Goal: Check status: Check status

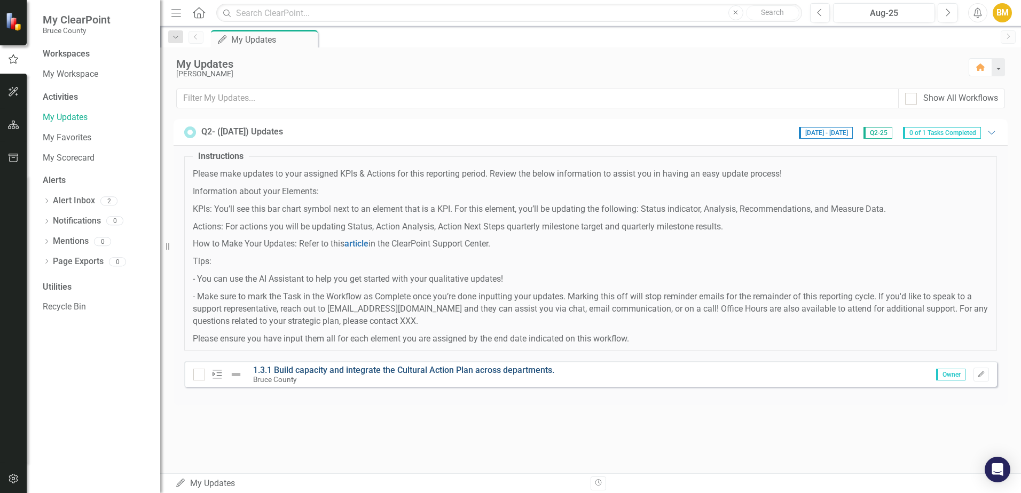
click at [302, 372] on link "1.3.1 Build capacity and integrate the Cultural Action Plan across departments." at bounding box center [403, 370] width 301 height 10
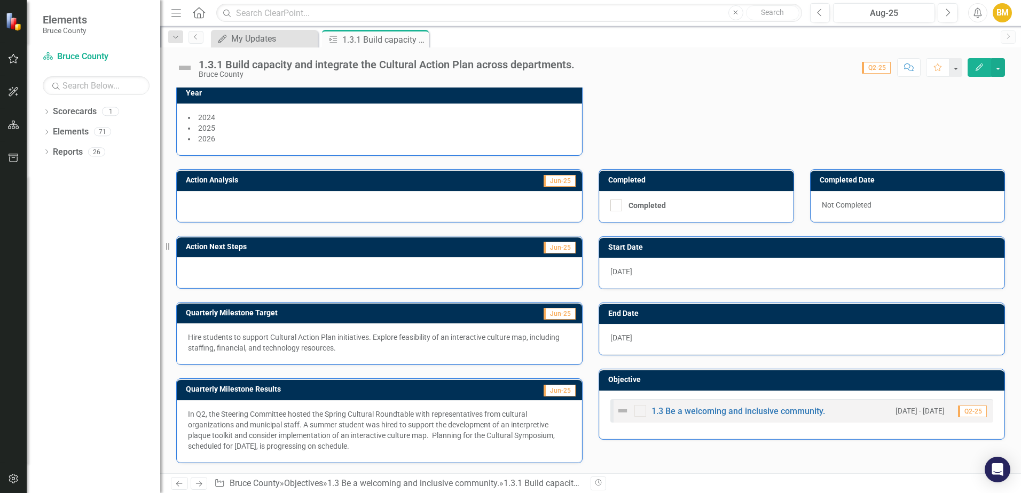
scroll to position [153, 0]
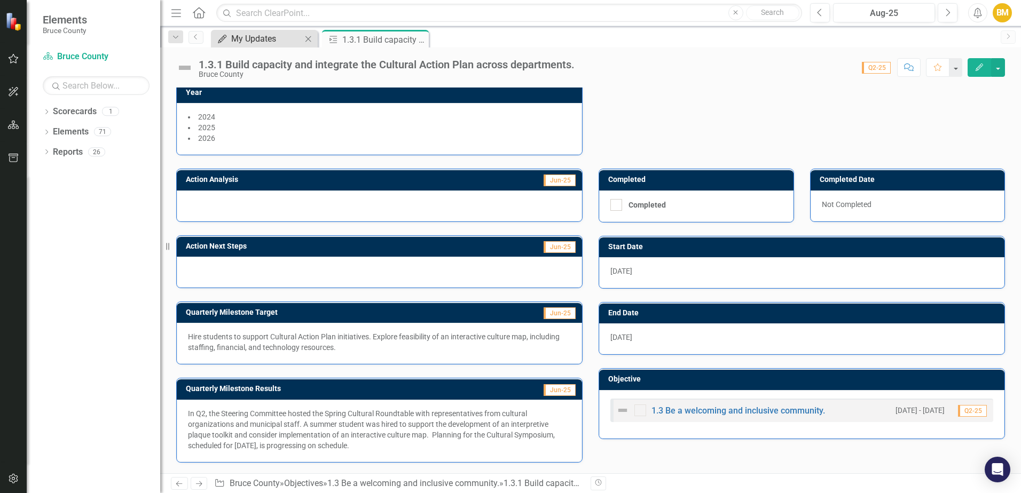
click at [249, 38] on div "My Updates" at bounding box center [266, 38] width 70 height 13
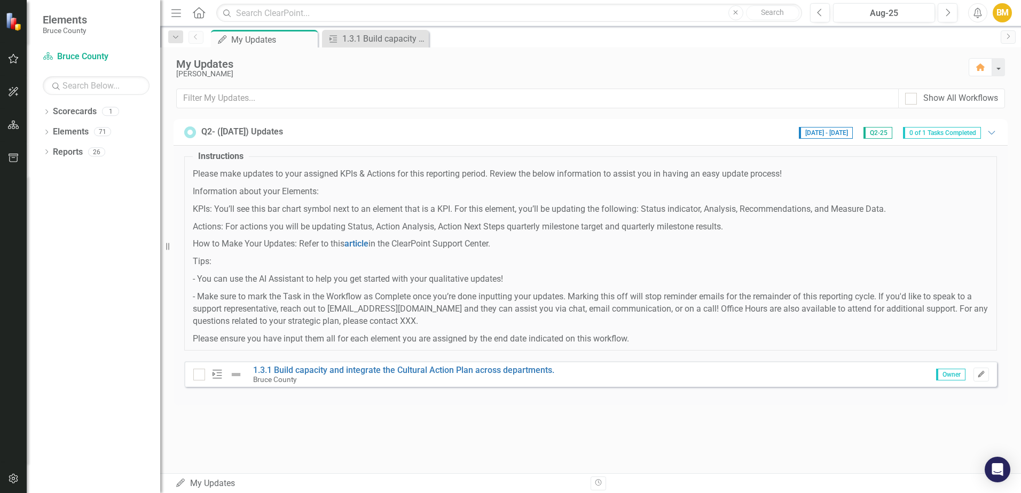
click at [982, 377] on icon "Edit" at bounding box center [981, 375] width 8 height 6
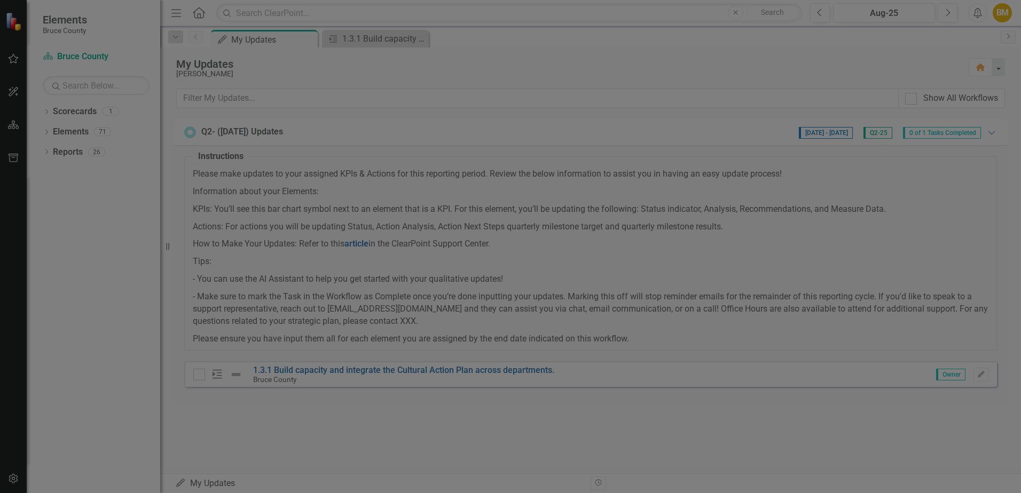
click at [917, 17] on span "Task 1 of 1" at bounding box center [922, 14] width 53 height 13
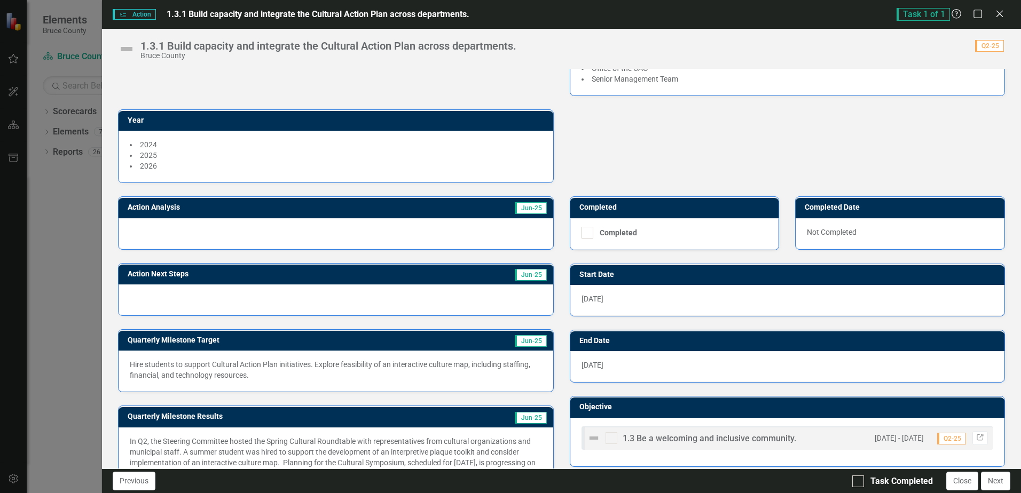
scroll to position [139, 0]
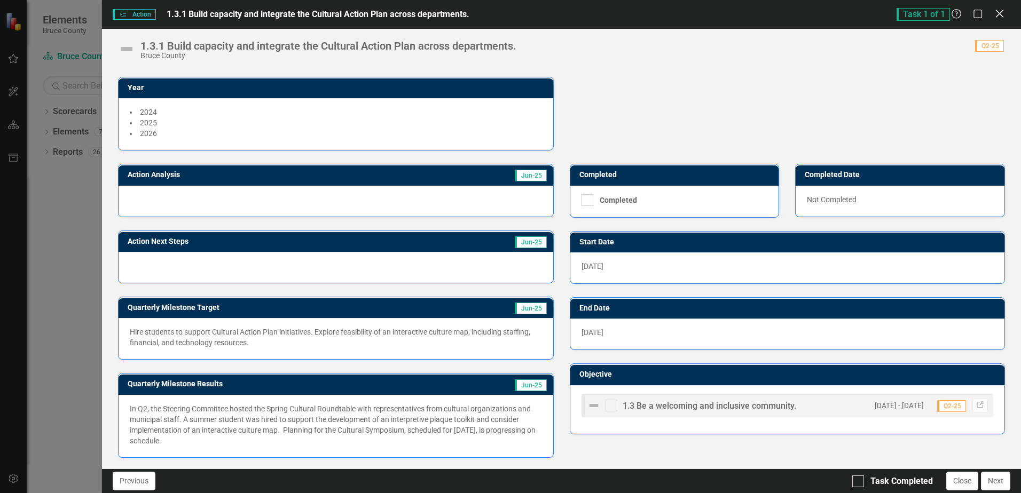
click at [994, 19] on icon "Close" at bounding box center [998, 14] width 13 height 10
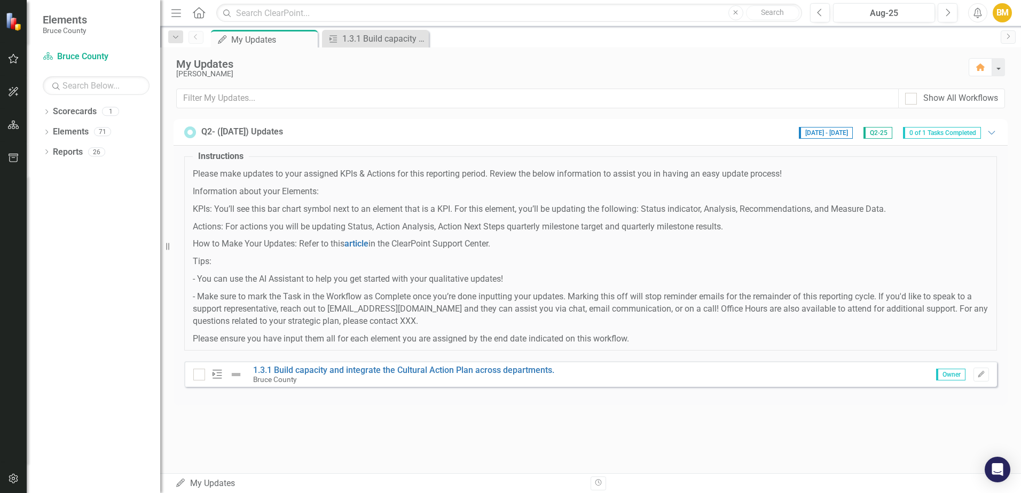
click at [744, 442] on div "My Updates [PERSON_NAME] Home Show All Workflows Q2- ([DATE]) Updates [DATE] - …" at bounding box center [590, 261] width 861 height 426
click at [68, 160] on div "Reports" at bounding box center [68, 153] width 30 height 18
click at [49, 152] on icon "Dropdown" at bounding box center [46, 153] width 7 height 6
click at [255, 36] on div "My Updates" at bounding box center [259, 39] width 57 height 13
click at [15, 62] on icon "button" at bounding box center [13, 58] width 11 height 9
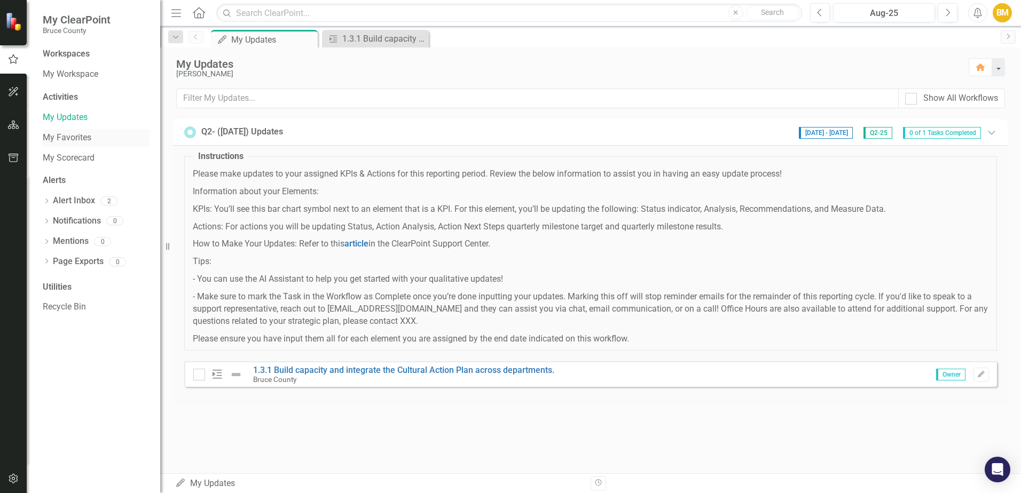
click at [70, 134] on link "My Favorites" at bounding box center [96, 138] width 107 height 12
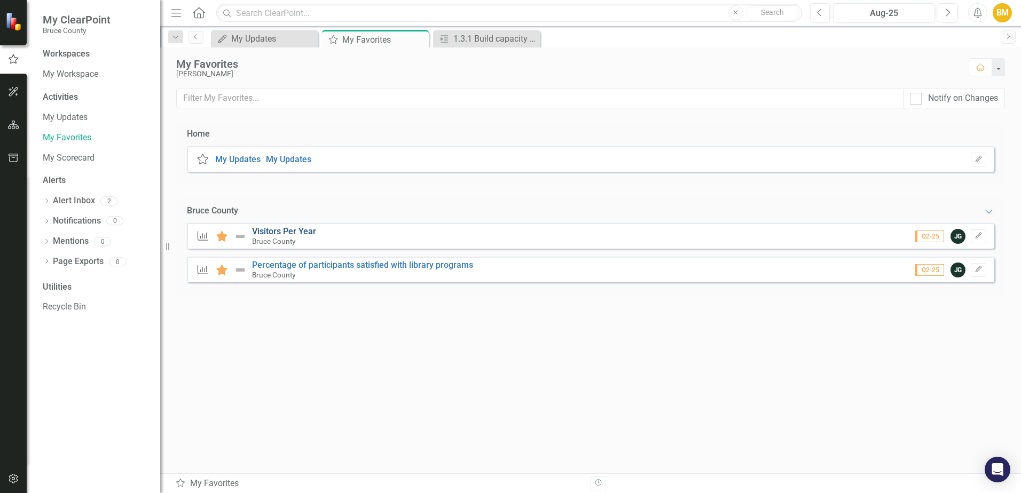
click at [291, 235] on link "Visitors Per Year" at bounding box center [284, 231] width 64 height 10
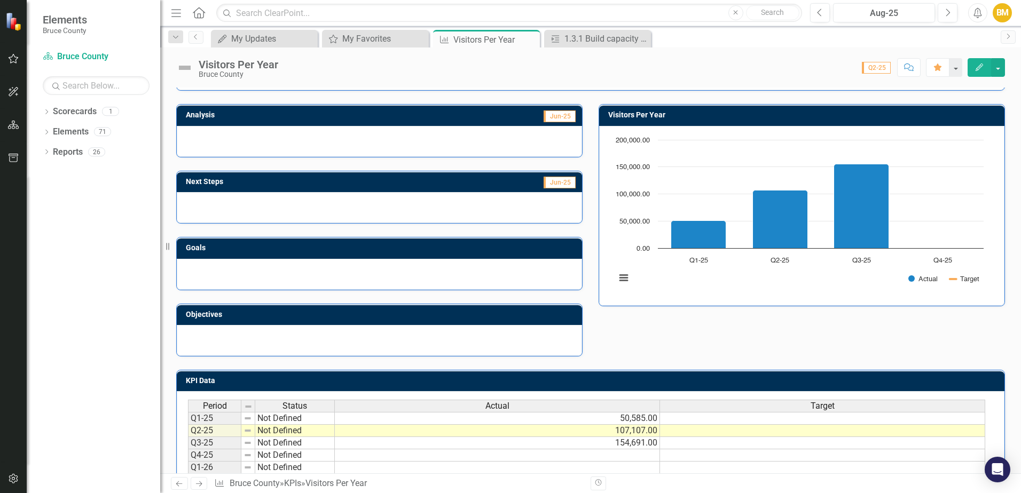
scroll to position [107, 0]
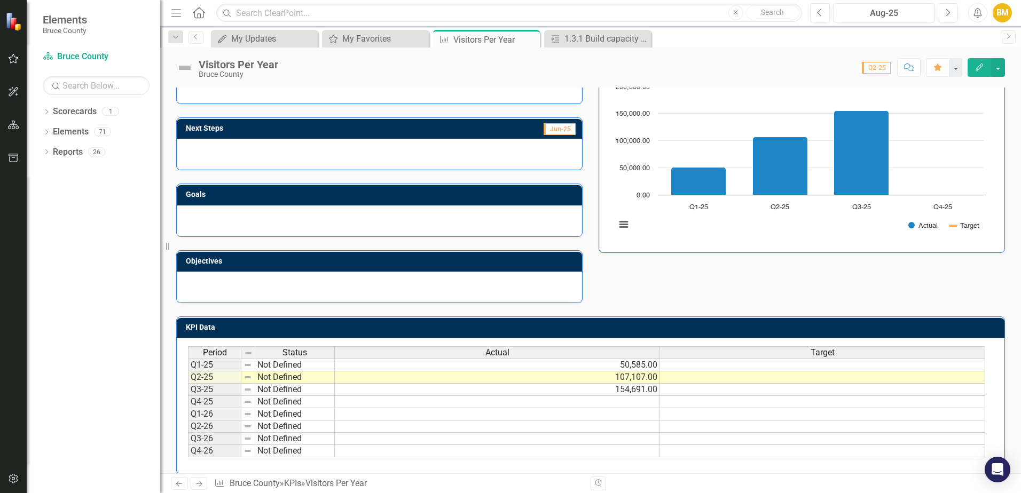
click at [447, 387] on td "154,691.00" at bounding box center [497, 390] width 325 height 12
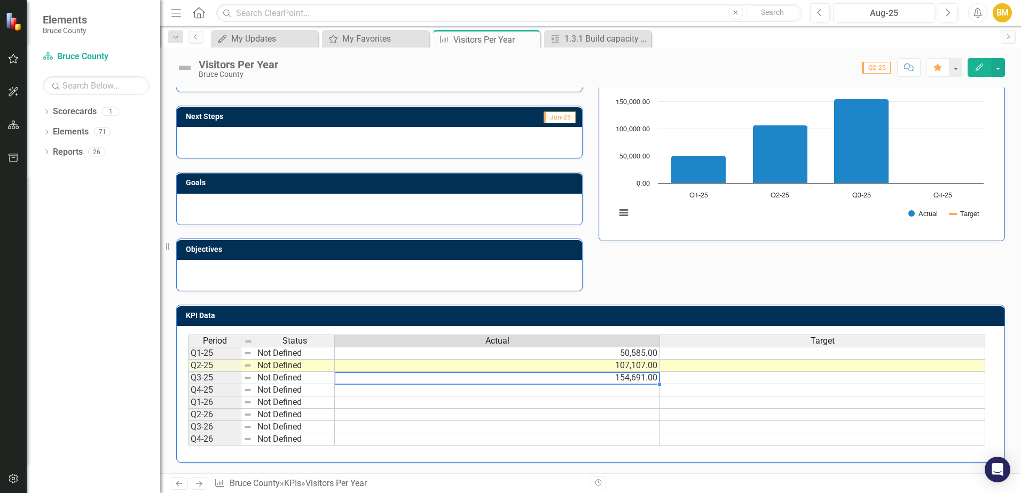
scroll to position [65, 0]
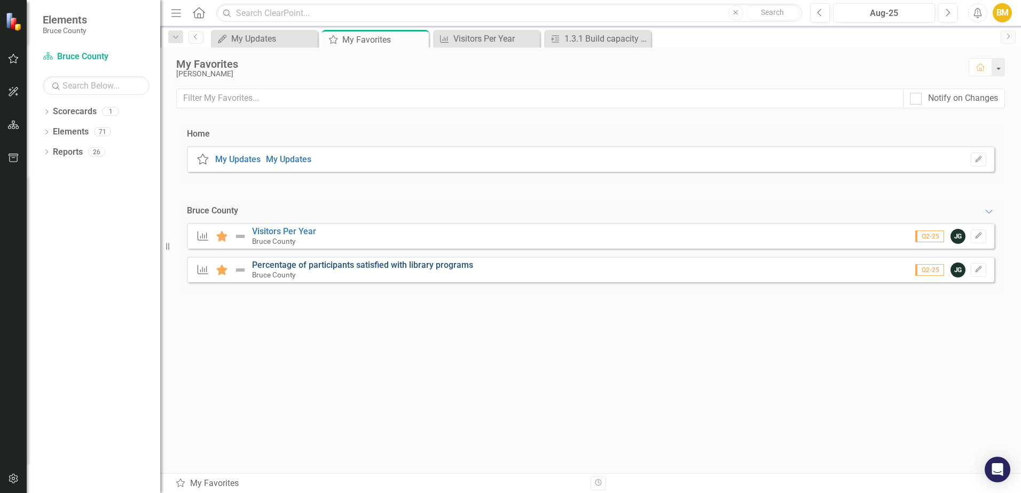
click at [323, 268] on link "Percentage of participants satisfied with library programs" at bounding box center [362, 265] width 221 height 10
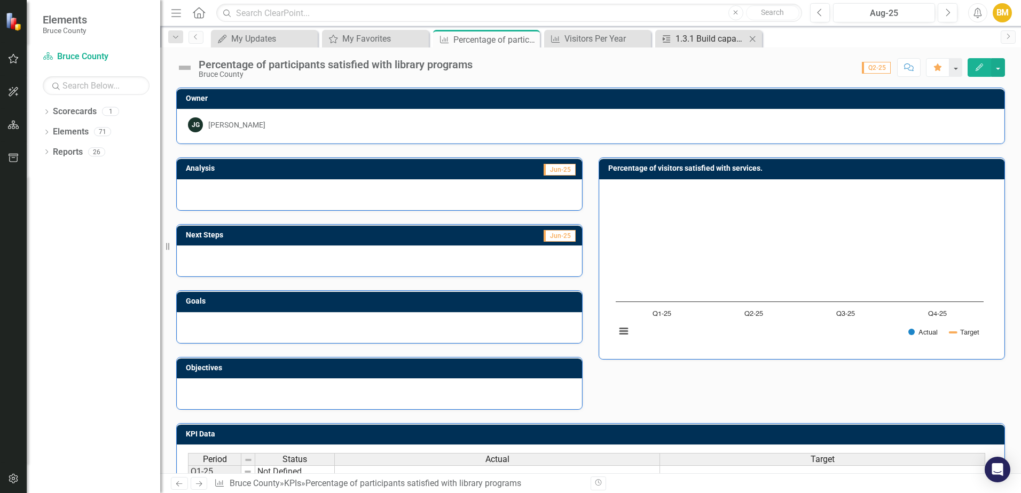
click at [704, 44] on div "1.3.1 Build capacity and integrate the Cultural Action Plan across departments." at bounding box center [710, 38] width 70 height 13
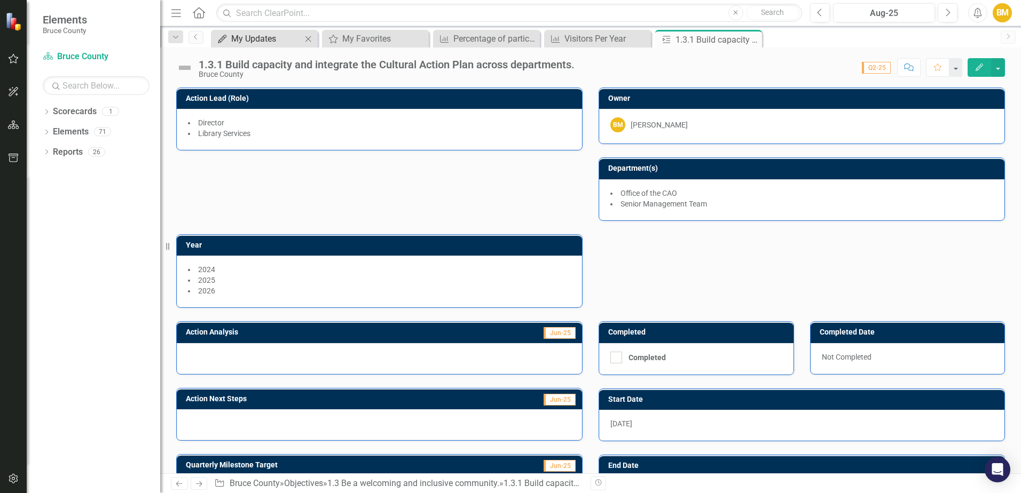
click at [253, 41] on div "My Updates" at bounding box center [266, 38] width 70 height 13
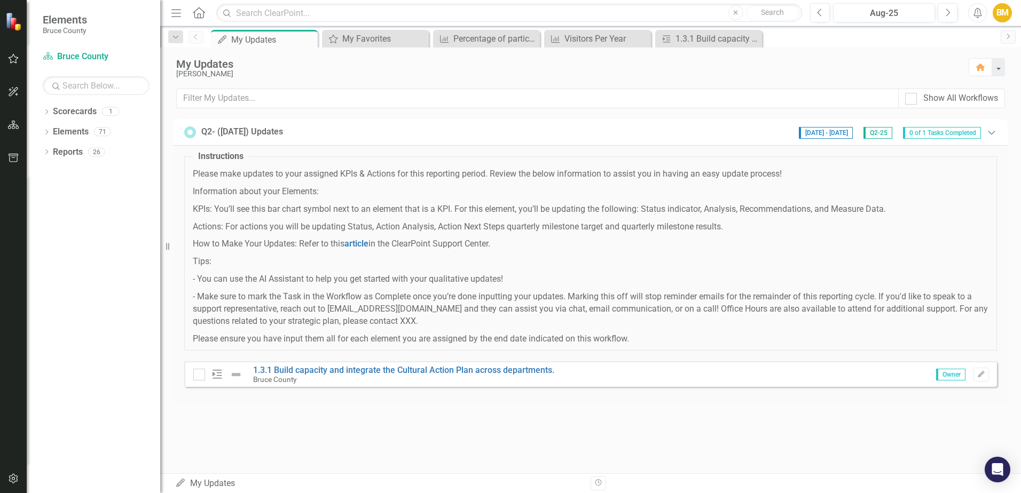
click at [988, 133] on icon "Expanded" at bounding box center [991, 132] width 11 height 9
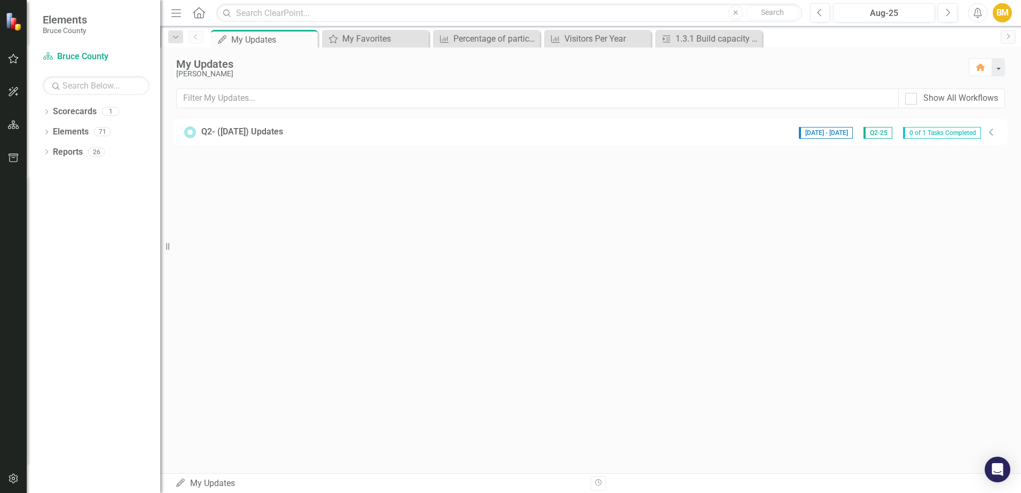
click at [974, 134] on span "0 of 1 Tasks Completed" at bounding box center [942, 133] width 78 height 12
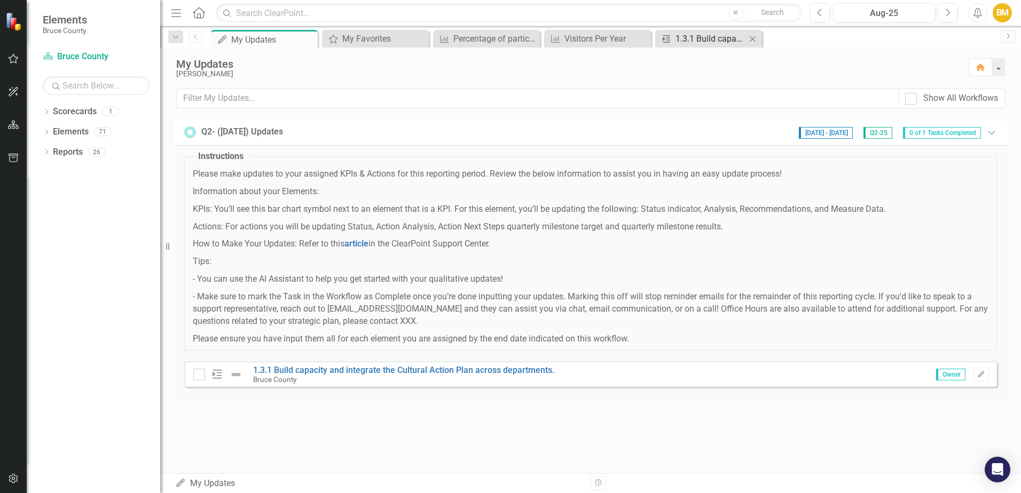
click at [680, 38] on div "1.3.1 Build capacity and integrate the Cultural Action Plan across departments." at bounding box center [710, 38] width 70 height 13
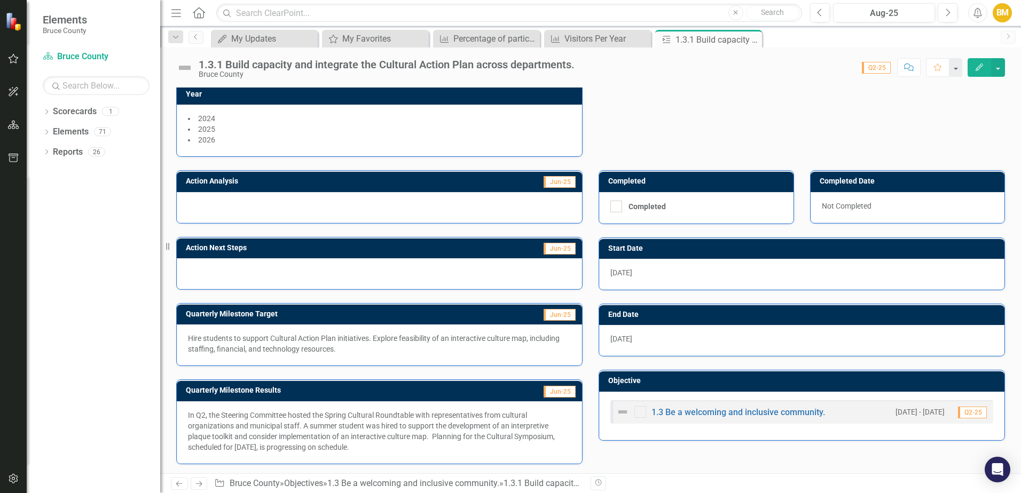
scroll to position [153, 0]
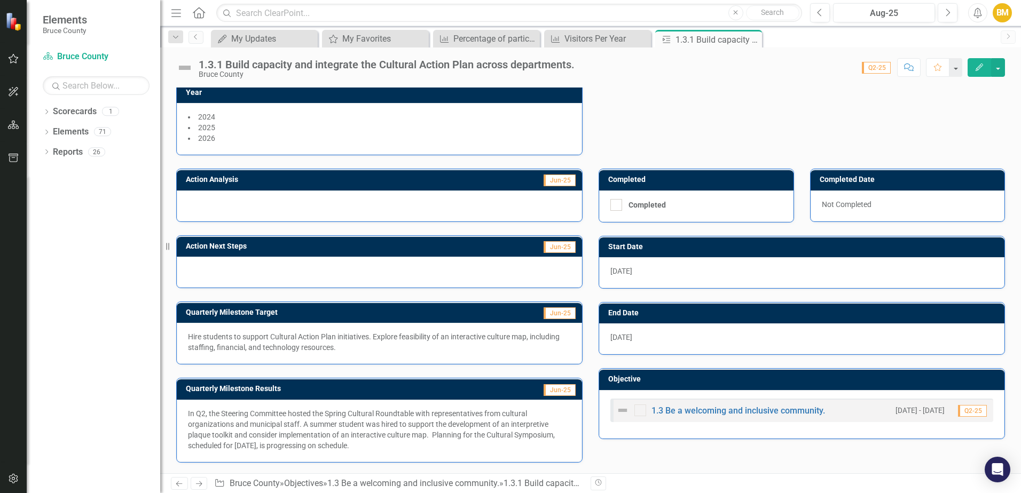
click at [903, 74] on button "Comment" at bounding box center [908, 67] width 23 height 19
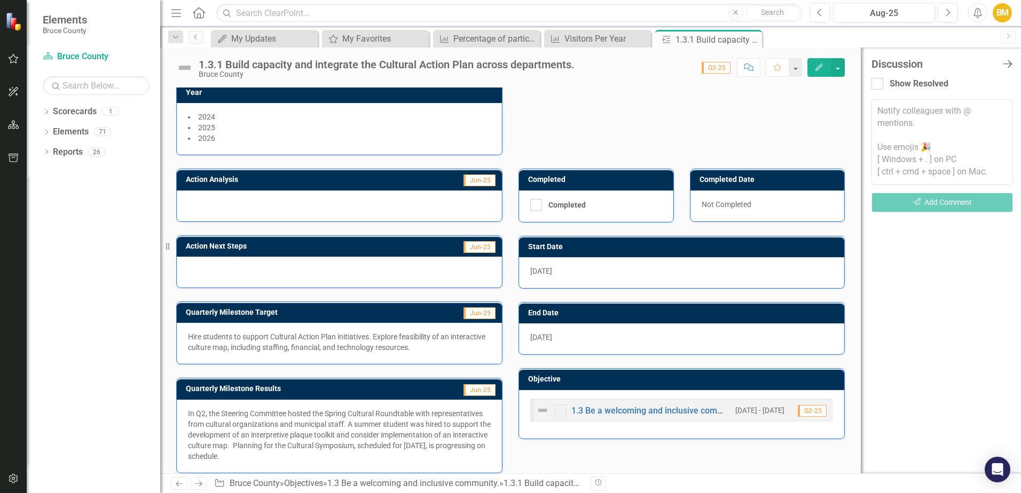
click at [1008, 65] on icon "Close Discussion Bar" at bounding box center [1006, 64] width 13 height 10
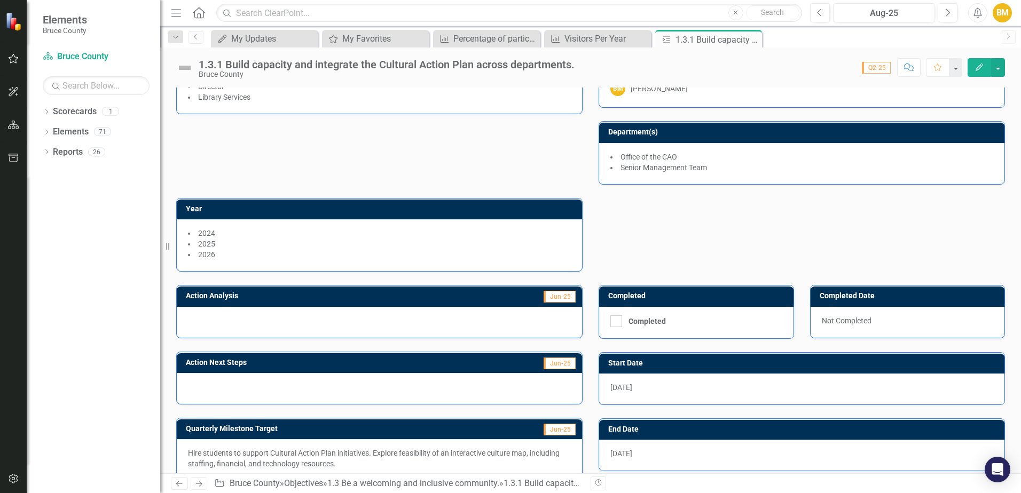
scroll to position [0, 0]
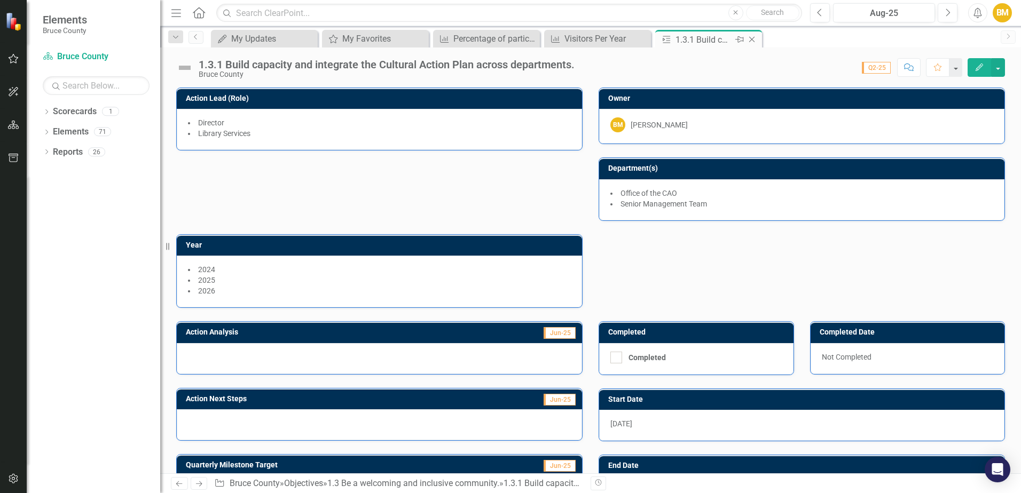
click at [712, 38] on div "1.3.1 Build capacity and integrate the Cultural Action Plan across departments." at bounding box center [703, 39] width 57 height 13
checkbox input "true"
